Goal: Task Accomplishment & Management: Manage account settings

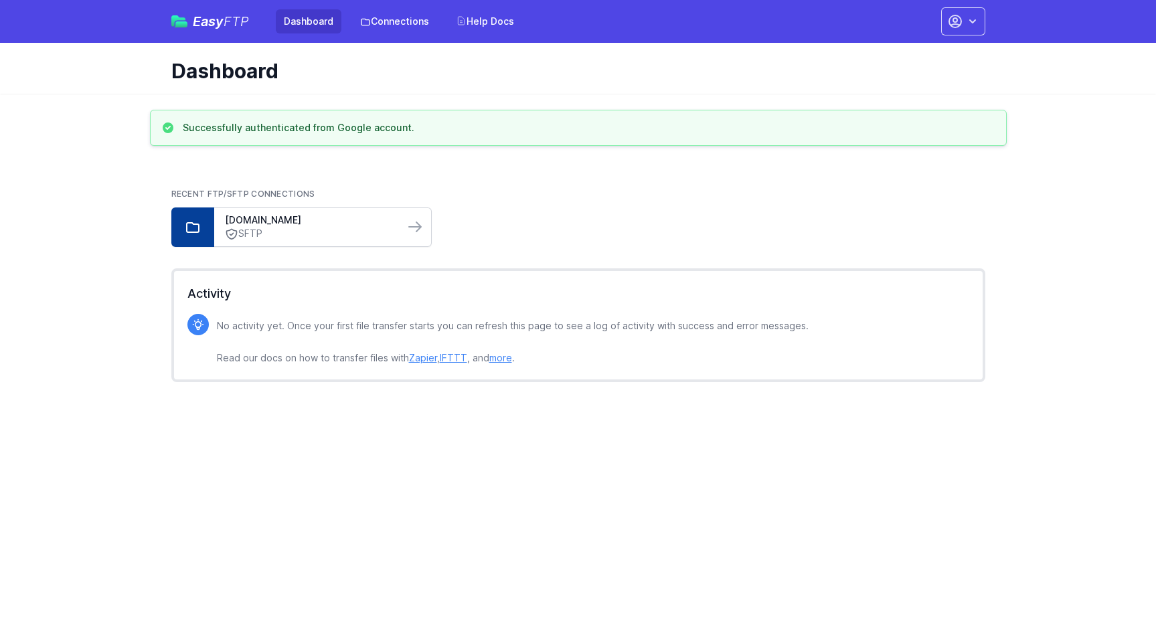
click at [398, 218] on div "[DOMAIN_NAME] SFTP" at bounding box center [309, 227] width 190 height 38
click at [416, 231] on icon at bounding box center [415, 226] width 12 height 9
click at [412, 23] on link "Connections" at bounding box center [394, 21] width 85 height 24
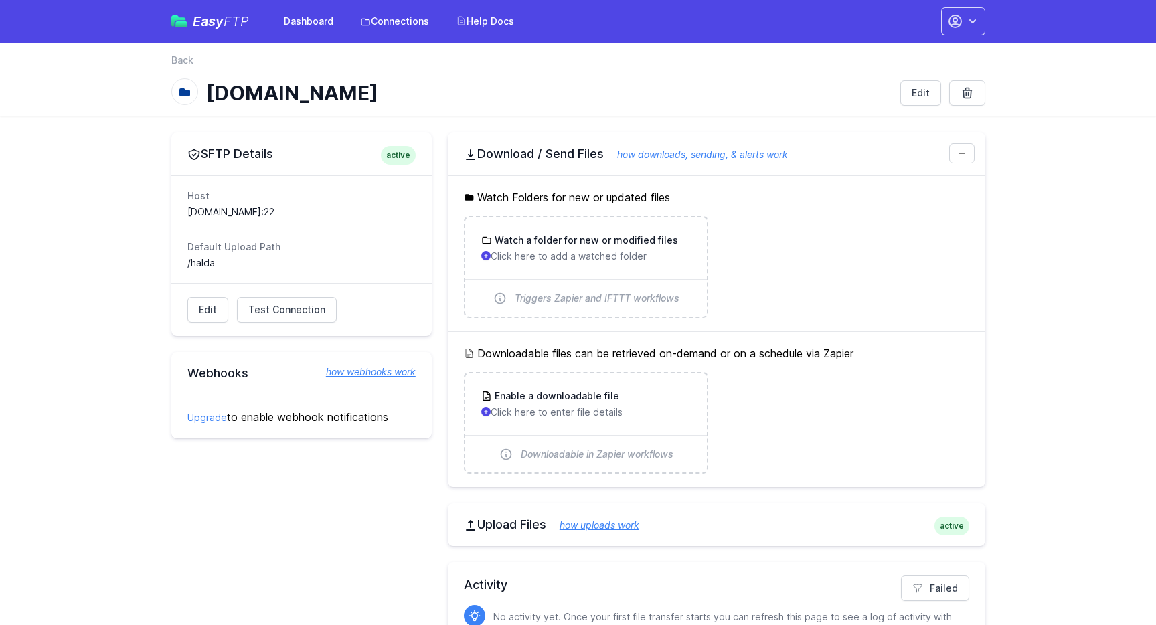
drag, startPoint x: 188, startPoint y: 210, endPoint x: 329, endPoint y: 210, distance: 140.5
click at [329, 210] on dd "sftp2.data.451.io:22" at bounding box center [301, 211] width 228 height 13
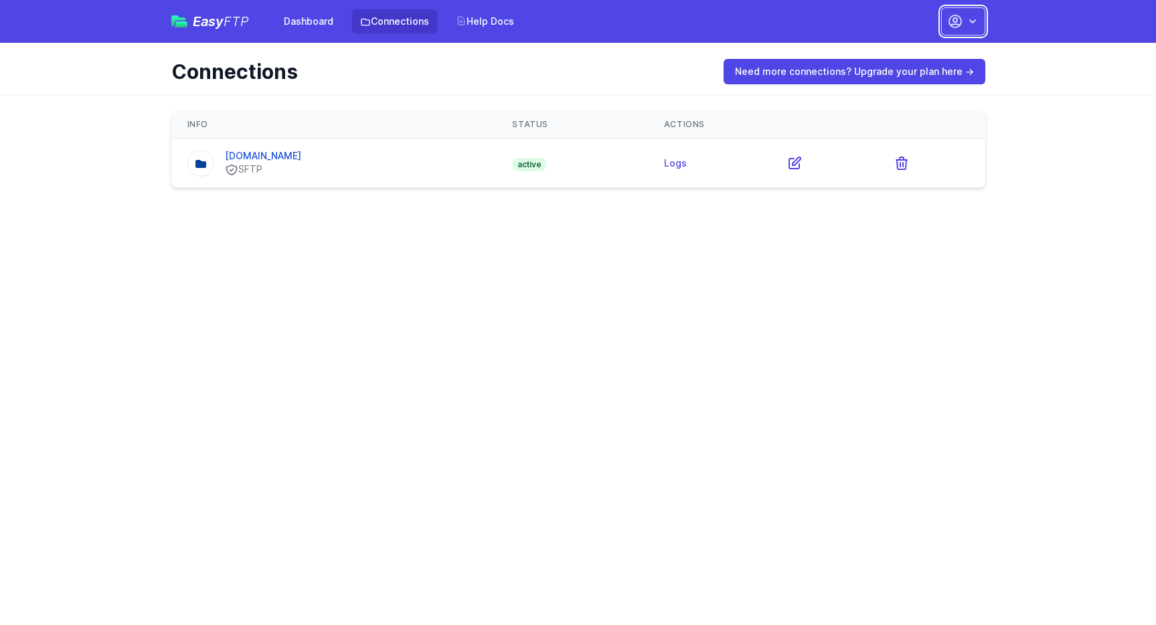
click at [966, 19] on icon "button" at bounding box center [972, 21] width 13 height 13
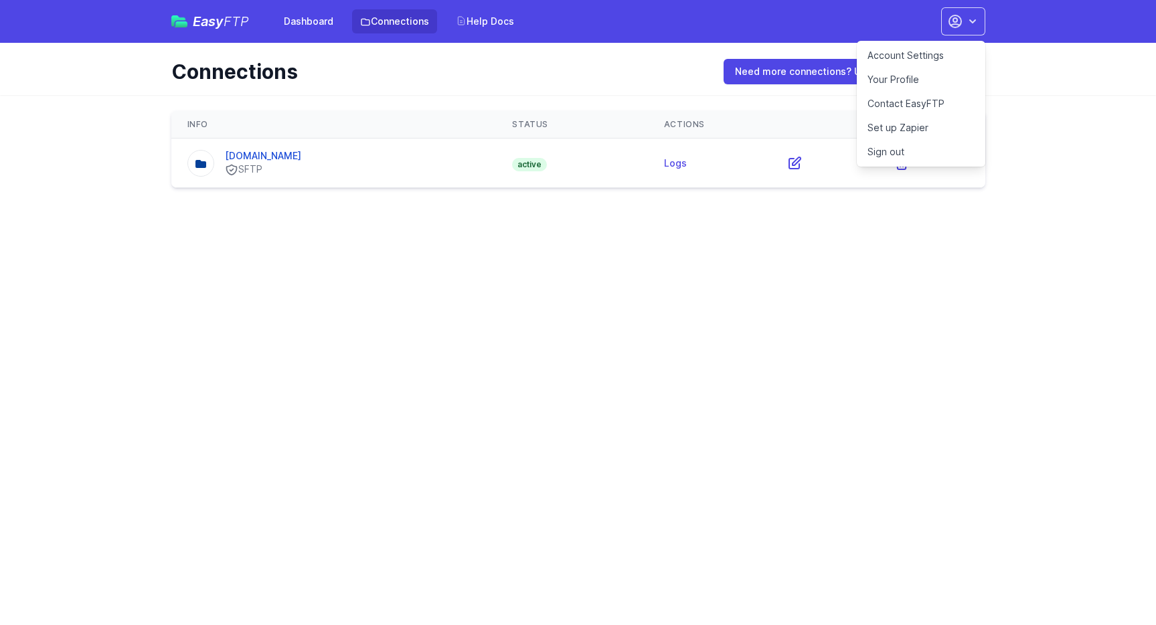
click at [901, 58] on link "Account Settings" at bounding box center [921, 56] width 128 height 24
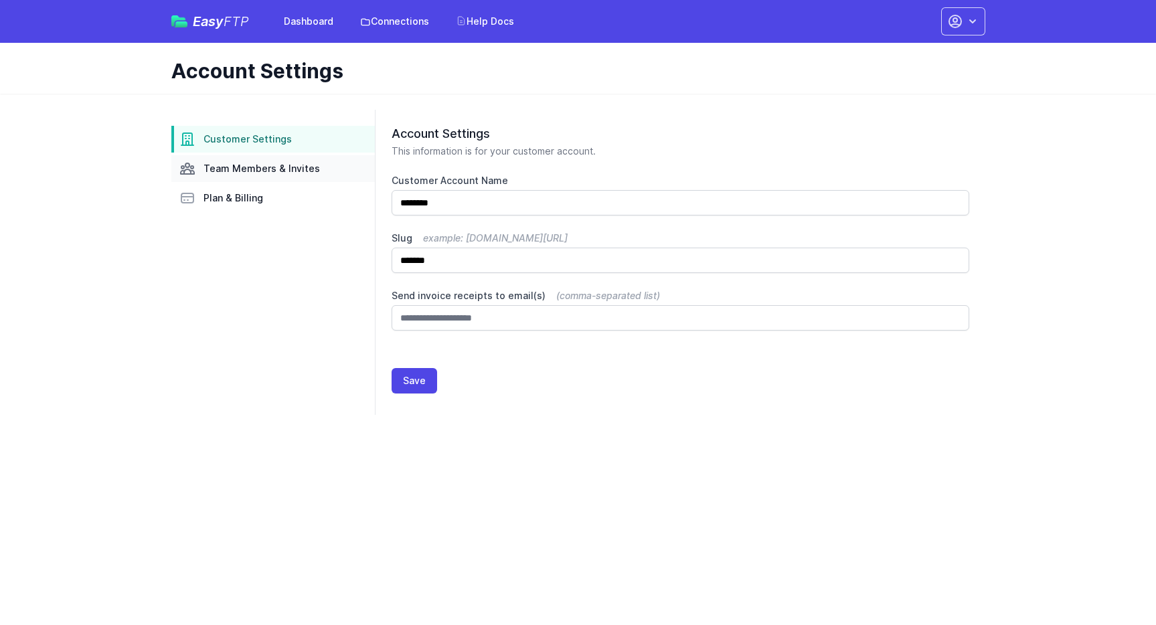
click at [280, 170] on span "Team Members & Invites" at bounding box center [261, 168] width 116 height 13
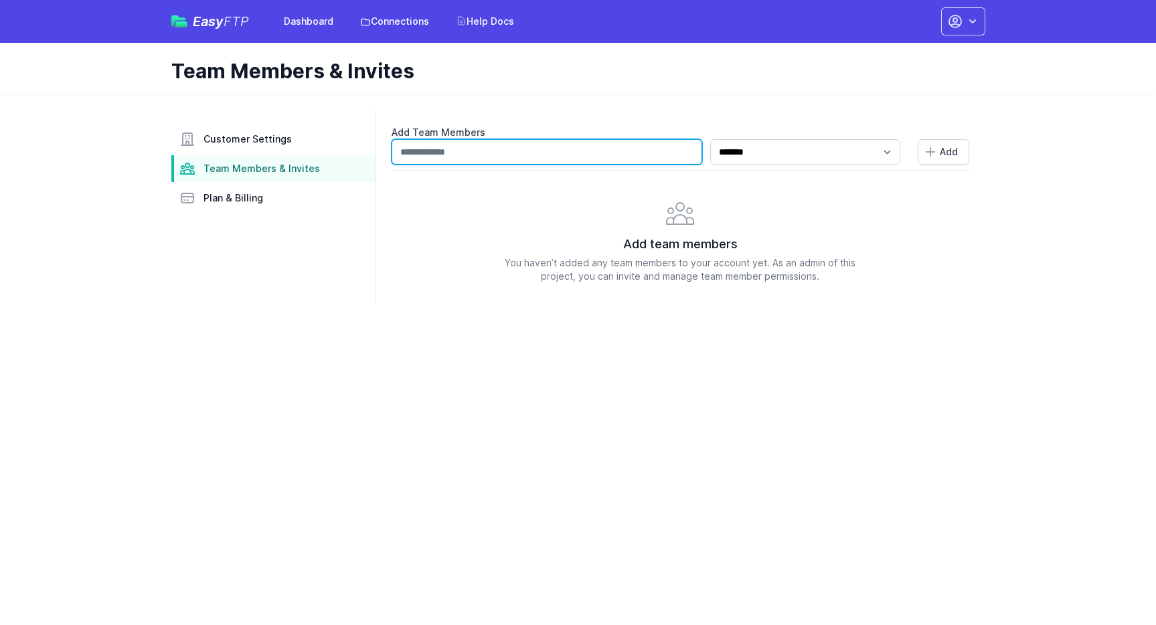
click at [522, 145] on input "text" at bounding box center [547, 151] width 311 height 25
type input "**********"
click at [904, 231] on div "Add team members You haven’t added any team members to your account yet. As an …" at bounding box center [681, 226] width 578 height 113
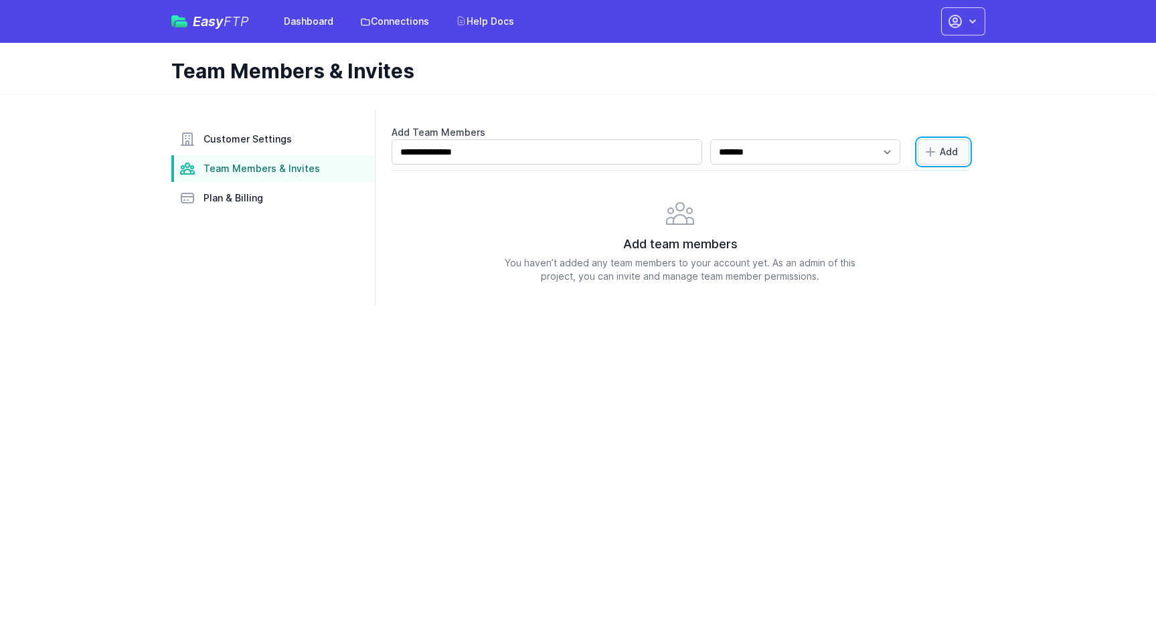
click at [945, 146] on span "Add" at bounding box center [949, 151] width 18 height 13
